Goal: Find specific page/section: Find specific page/section

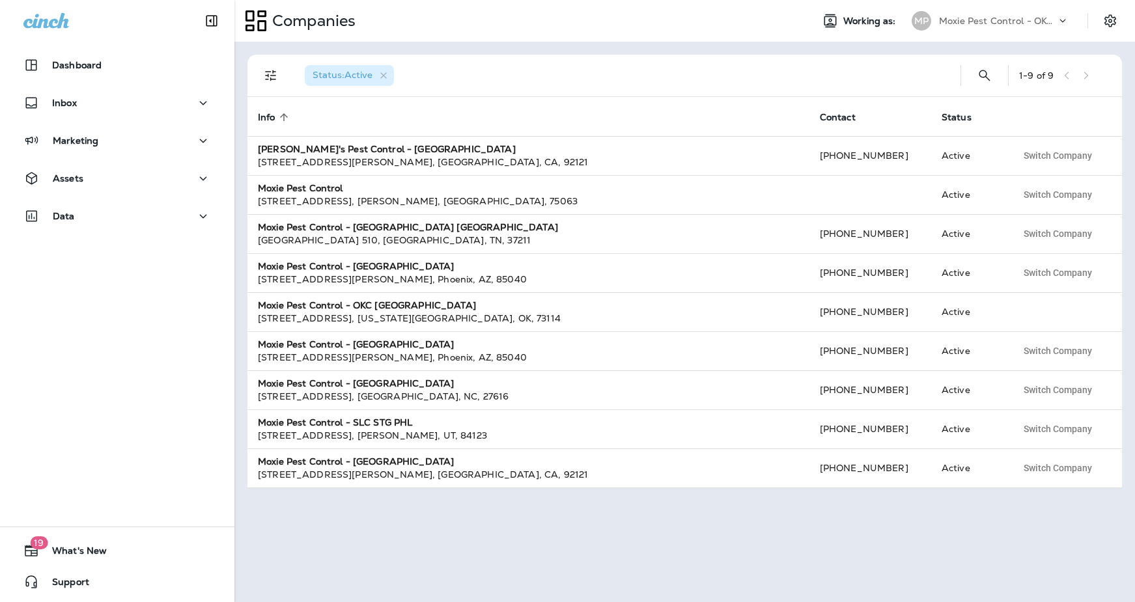
click at [999, 20] on p "Moxie Pest Control - OKC [GEOGRAPHIC_DATA]" at bounding box center [997, 21] width 117 height 10
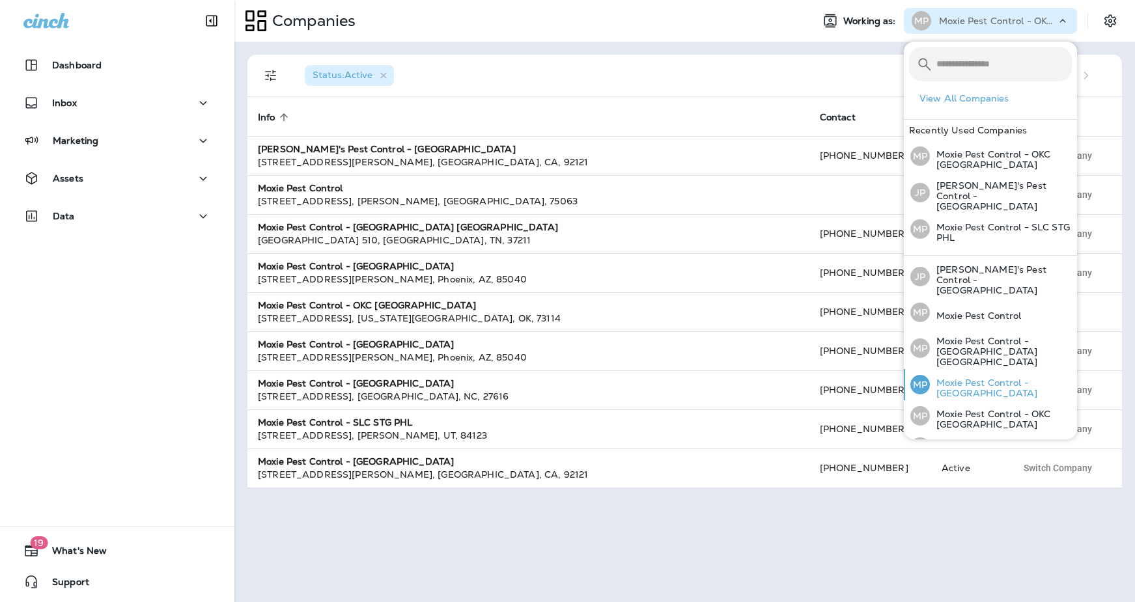
click at [1024, 378] on p "Moxie Pest Control - [GEOGRAPHIC_DATA]" at bounding box center [1001, 388] width 142 height 21
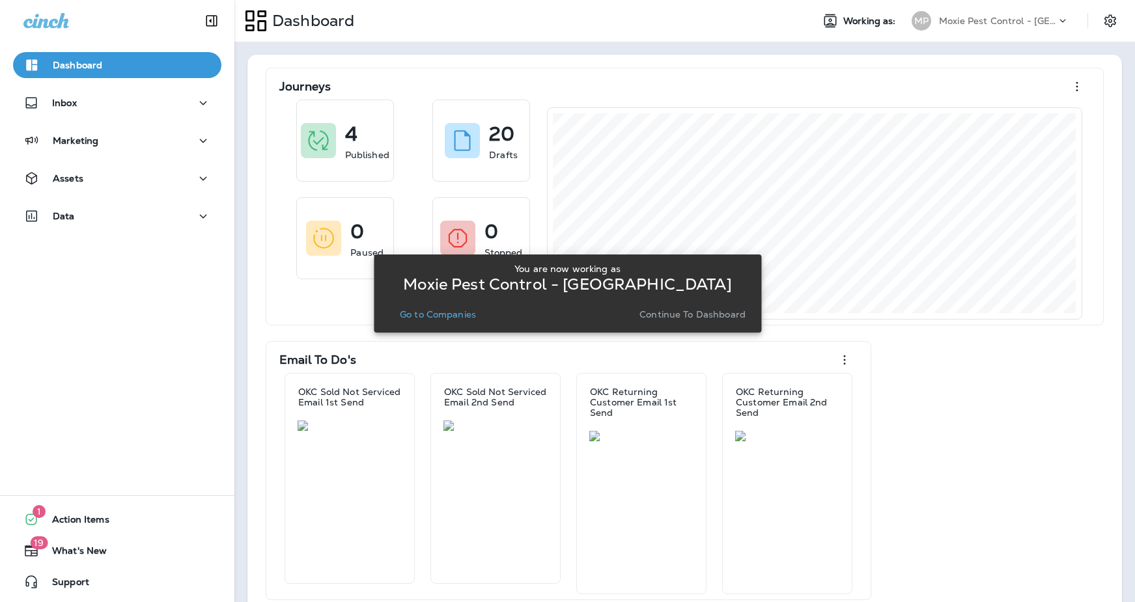
click at [449, 322] on button "Go to Companies" at bounding box center [437, 314] width 87 height 18
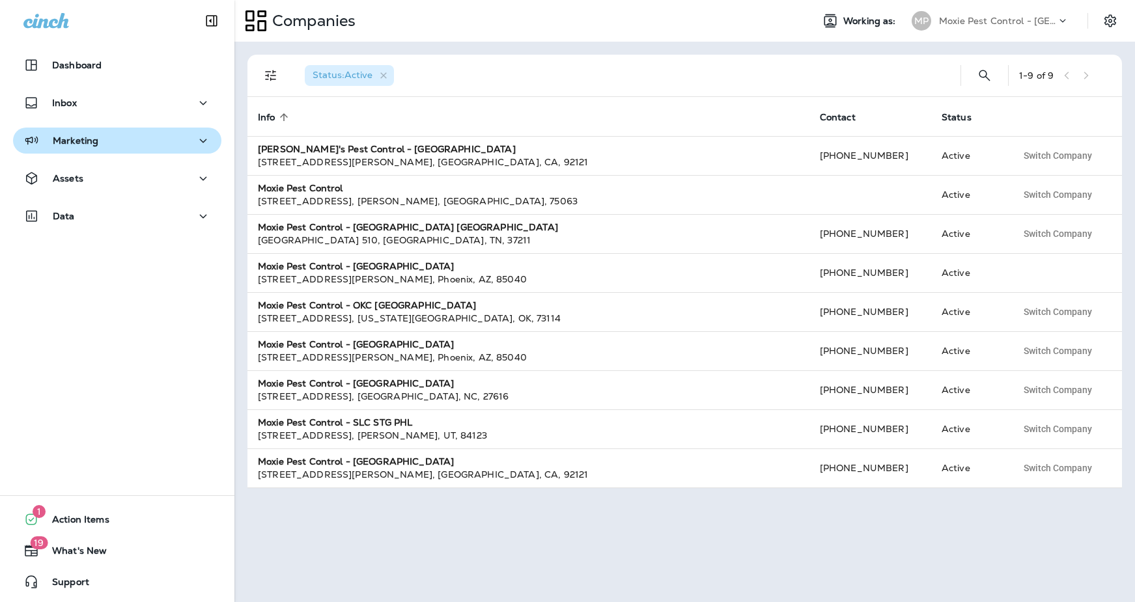
click at [60, 139] on p "Marketing" at bounding box center [76, 140] width 46 height 10
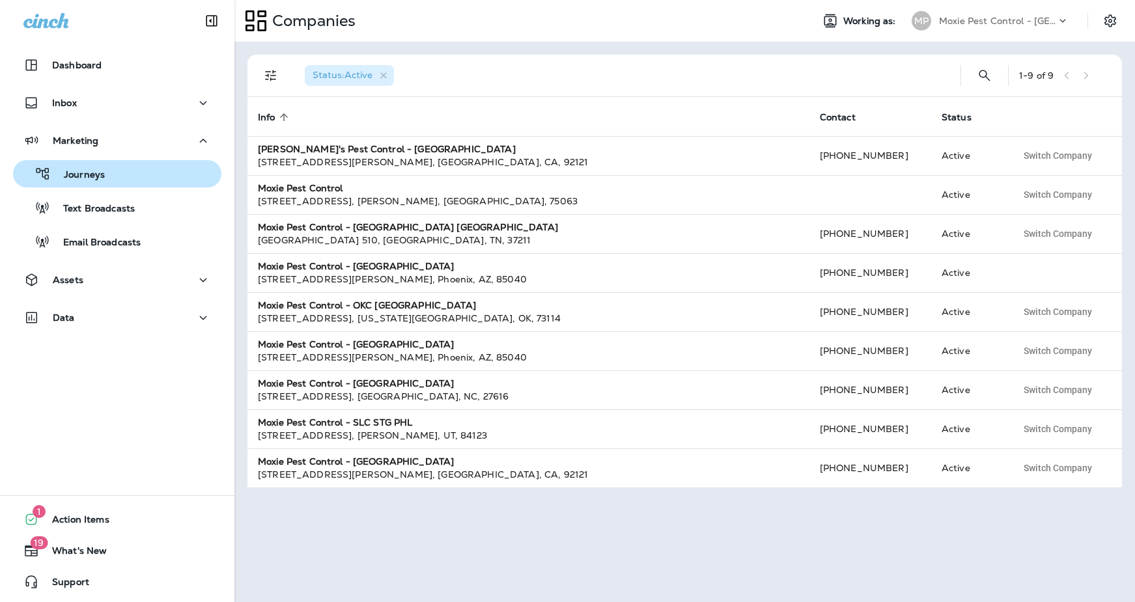
click at [89, 179] on p "Journeys" at bounding box center [78, 175] width 54 height 12
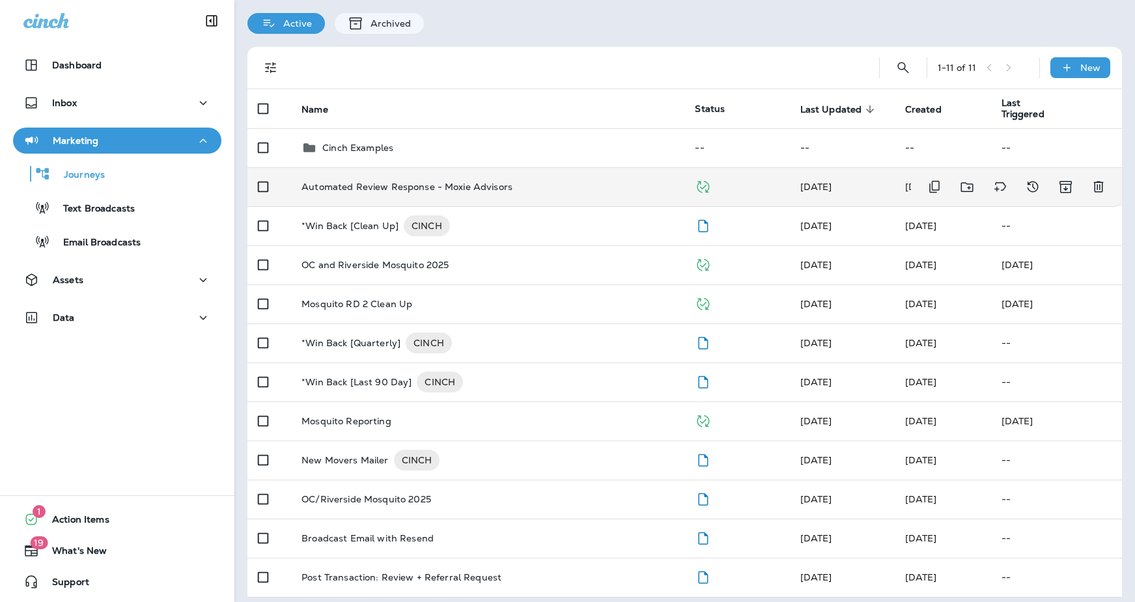
scroll to position [49, 0]
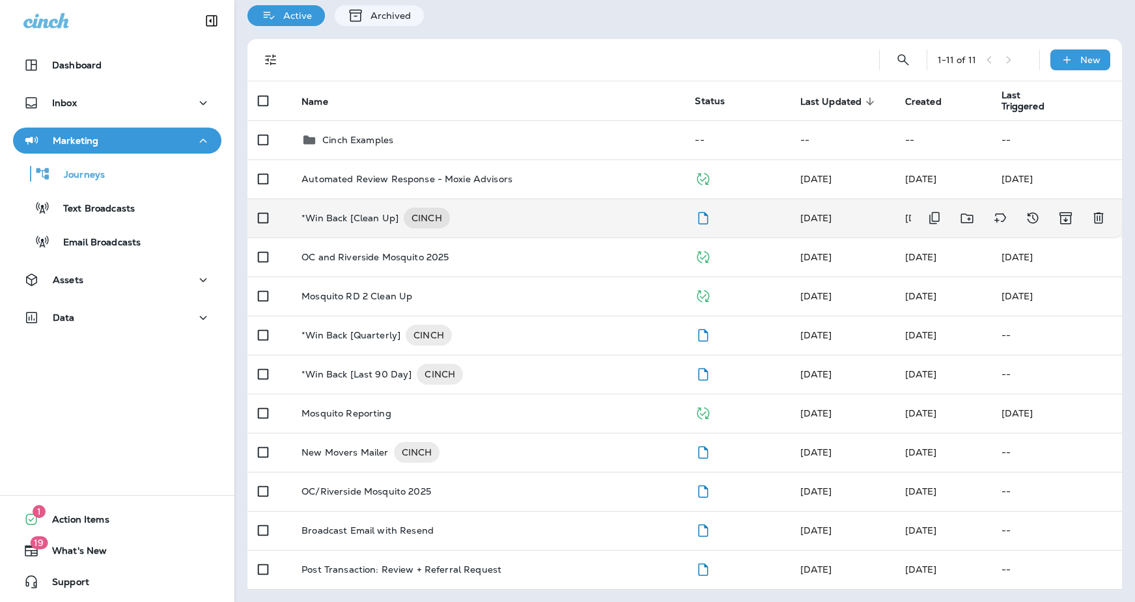
click at [522, 214] on div "*Win Back [Clean Up] CINCH" at bounding box center [487, 218] width 372 height 21
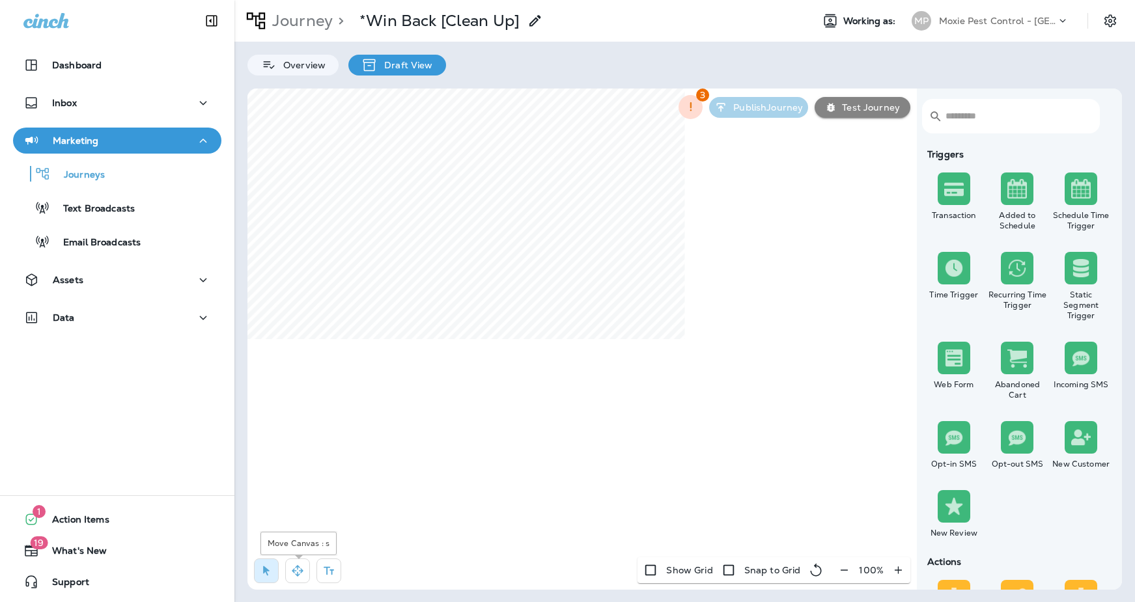
click at [293, 577] on button "button" at bounding box center [297, 570] width 25 height 25
click at [839, 573] on icon "button" at bounding box center [844, 570] width 14 height 13
click at [845, 572] on icon "button" at bounding box center [849, 570] width 14 height 13
drag, startPoint x: 845, startPoint y: 572, endPoint x: 842, endPoint y: 566, distance: 7.3
click at [845, 572] on icon "button" at bounding box center [849, 570] width 14 height 13
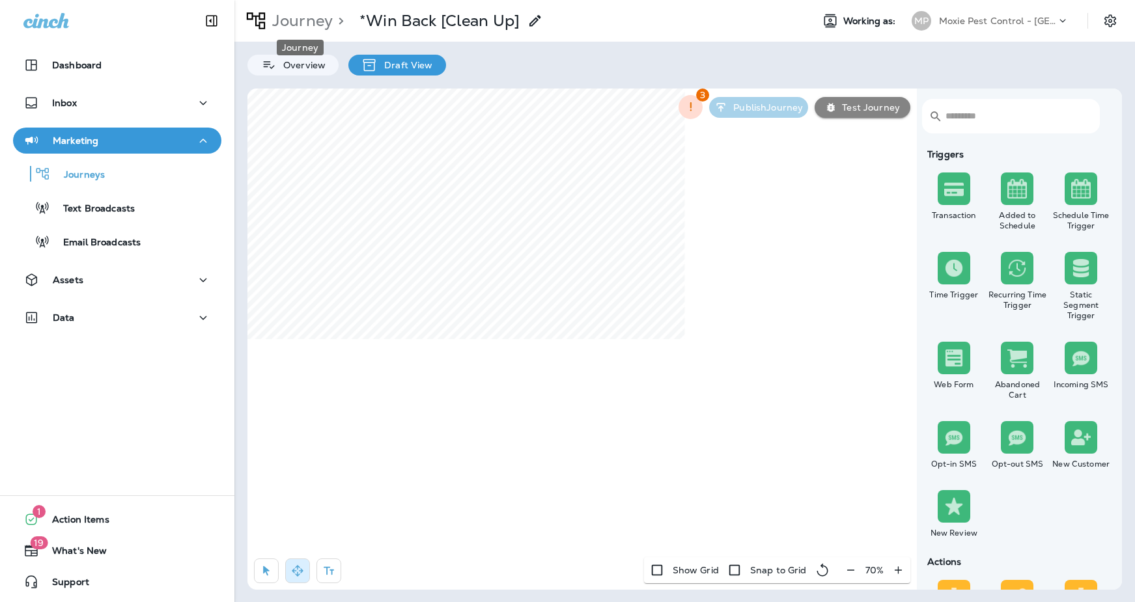
click at [273, 11] on p "Journey" at bounding box center [300, 21] width 66 height 20
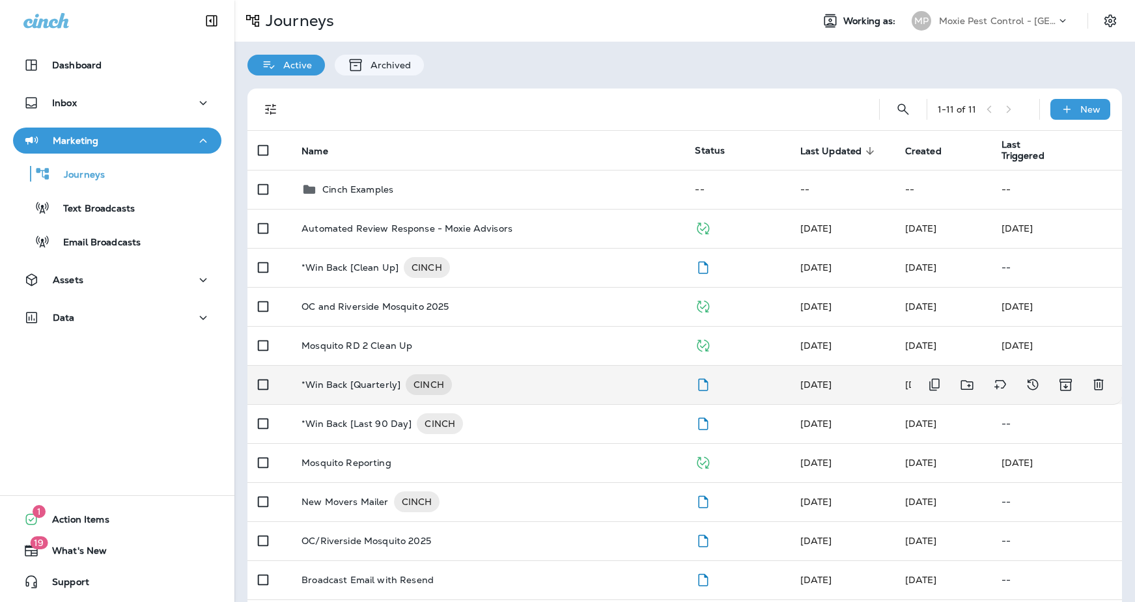
click at [532, 381] on div "*Win Back [Quarterly] CINCH" at bounding box center [487, 384] width 372 height 21
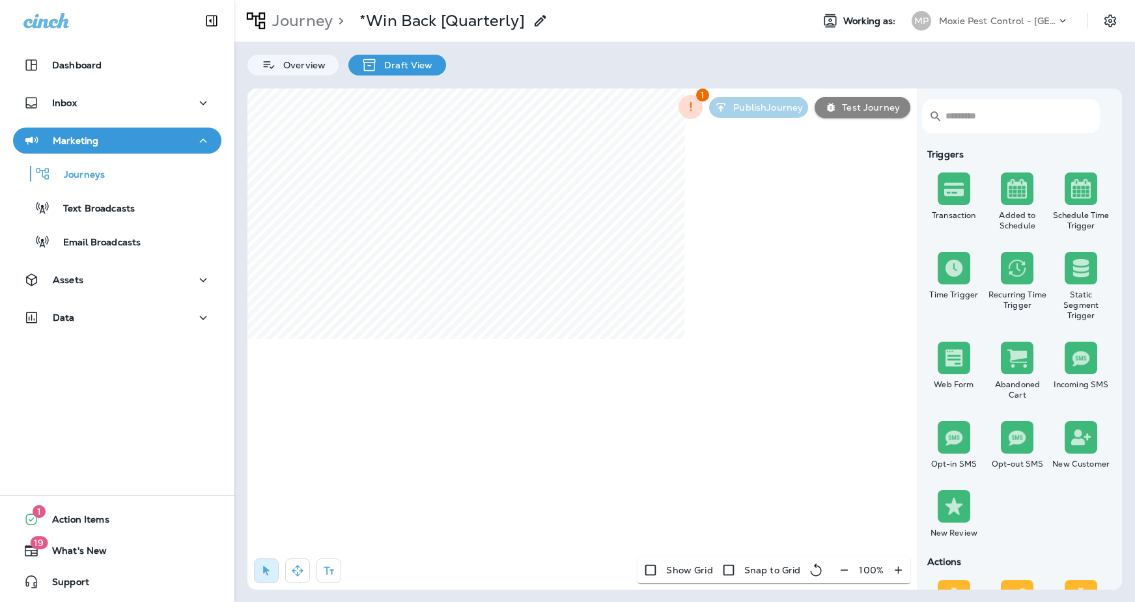
click at [845, 570] on icon "button" at bounding box center [843, 570] width 7 height 1
click at [845, 570] on icon "button" at bounding box center [849, 570] width 14 height 13
click at [845, 570] on icon "button" at bounding box center [851, 570] width 14 height 13
click at [845, 570] on icon "button" at bounding box center [849, 570] width 14 height 13
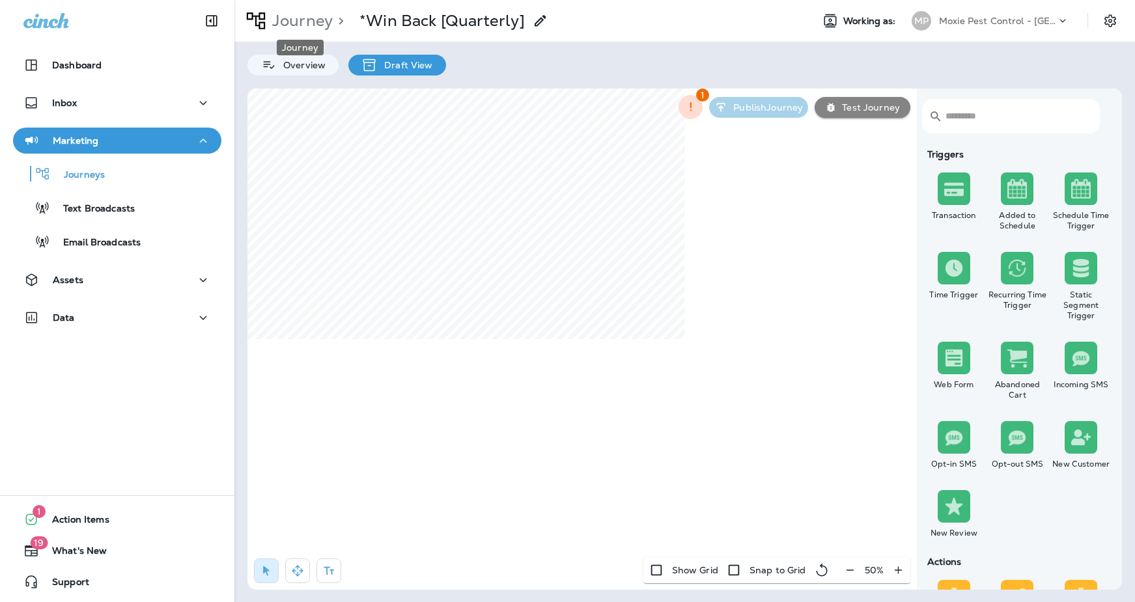
click at [306, 25] on p "Journey" at bounding box center [300, 21] width 66 height 20
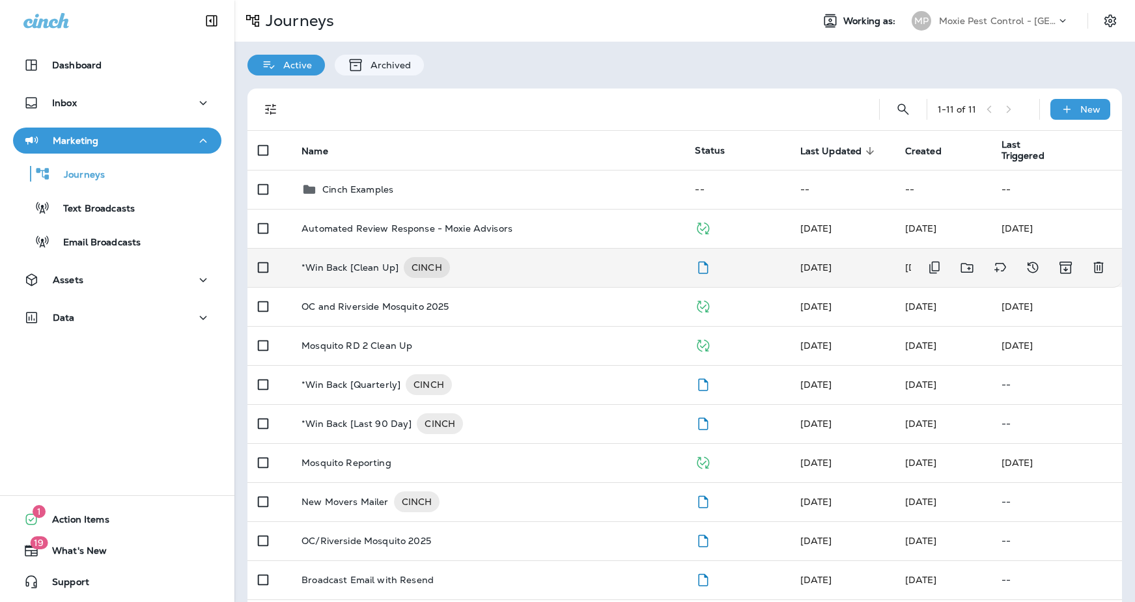
scroll to position [49, 0]
